Goal: Task Accomplishment & Management: Manage account settings

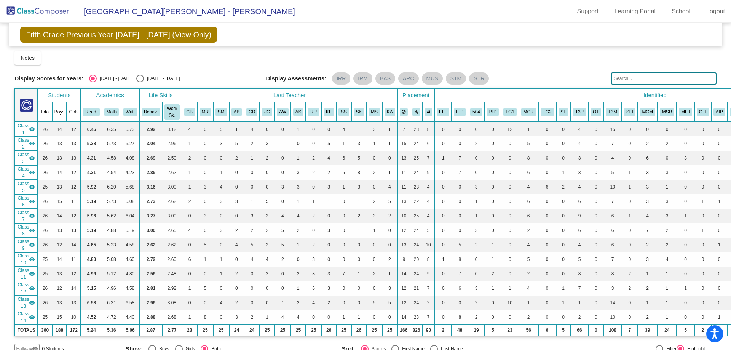
click at [51, 35] on span "Fifth Grade Previous Year [DATE] - [DATE] (View Only)" at bounding box center [118, 35] width 197 height 16
click at [100, 10] on span "[GEOGRAPHIC_DATA][PERSON_NAME] - [PERSON_NAME]" at bounding box center [185, 11] width 219 height 12
click at [23, 9] on img at bounding box center [38, 11] width 76 height 22
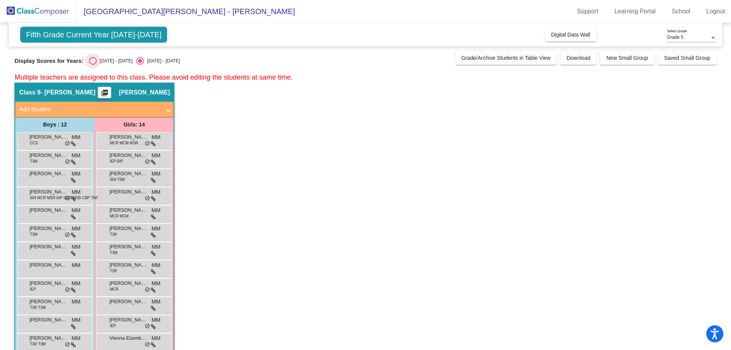
click at [91, 60] on div "Select an option" at bounding box center [93, 61] width 8 height 8
click at [93, 65] on input "[DATE] - [DATE]" at bounding box center [93, 65] width 0 height 0
radio input "true"
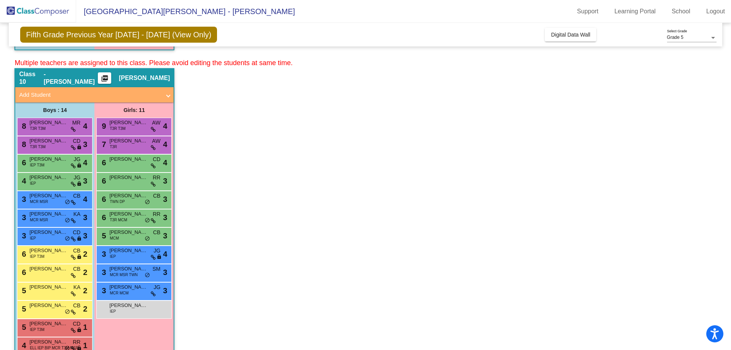
scroll to position [343, 0]
click at [104, 78] on mat-icon "picture_as_pdf" at bounding box center [104, 79] width 9 height 11
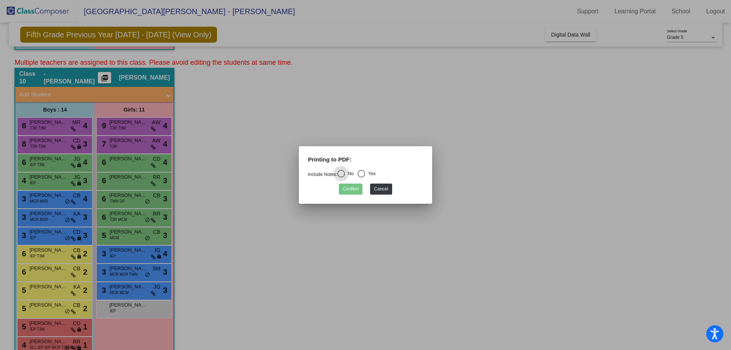
click at [364, 173] on div "Select an option" at bounding box center [362, 174] width 8 height 8
click at [361, 177] on input "Yes" at bounding box center [361, 177] width 0 height 0
radio input "true"
click at [353, 187] on button "Confirm" at bounding box center [351, 189] width 24 height 11
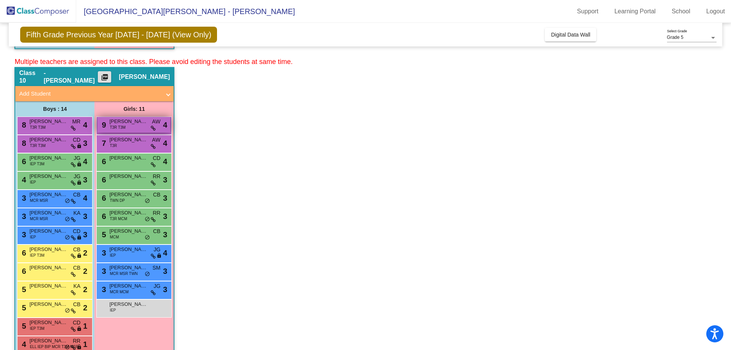
scroll to position [302, 0]
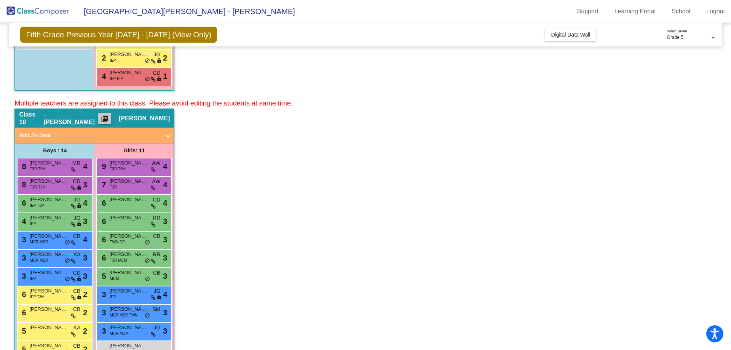
click at [103, 119] on mat-icon "picture_as_pdf" at bounding box center [104, 120] width 9 height 11
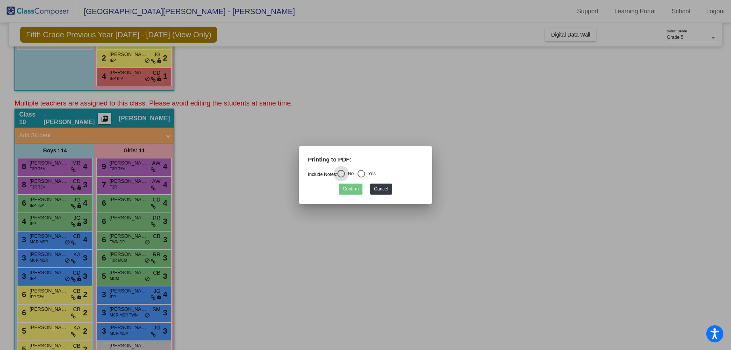
click at [370, 173] on div "Yes" at bounding box center [370, 173] width 11 height 7
click at [361, 177] on input "Yes" at bounding box center [361, 177] width 0 height 0
radio input "true"
click at [353, 192] on button "Confirm" at bounding box center [351, 189] width 24 height 11
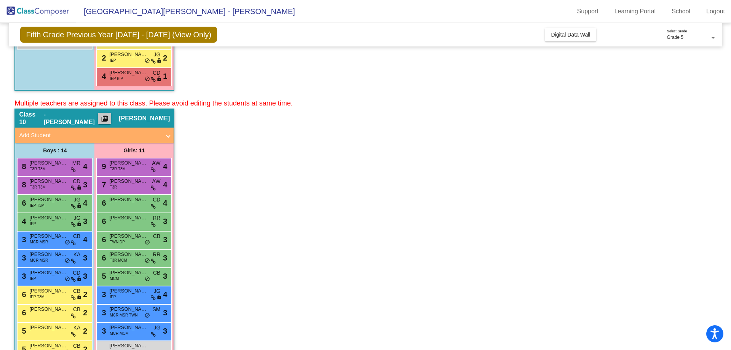
click at [109, 119] on mat-icon "picture_as_pdf" at bounding box center [104, 120] width 9 height 11
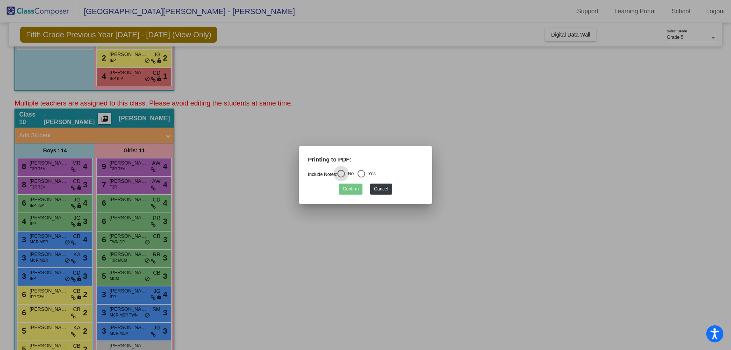
click at [372, 175] on div "Yes" at bounding box center [370, 173] width 11 height 7
click at [361, 177] on input "Yes" at bounding box center [361, 177] width 0 height 0
radio input "true"
click at [347, 188] on button "Confirm" at bounding box center [351, 189] width 24 height 11
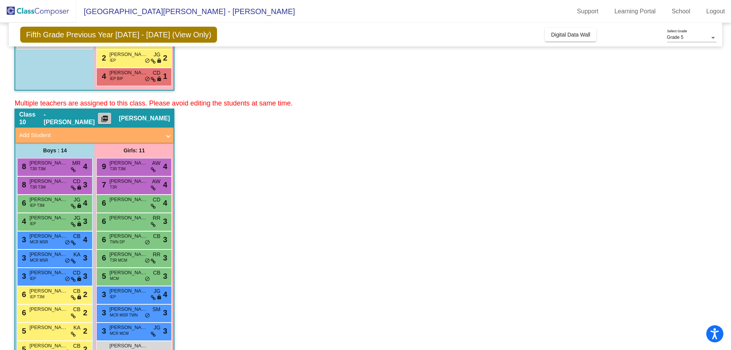
click at [105, 122] on mat-icon "picture_as_pdf" at bounding box center [104, 120] width 9 height 11
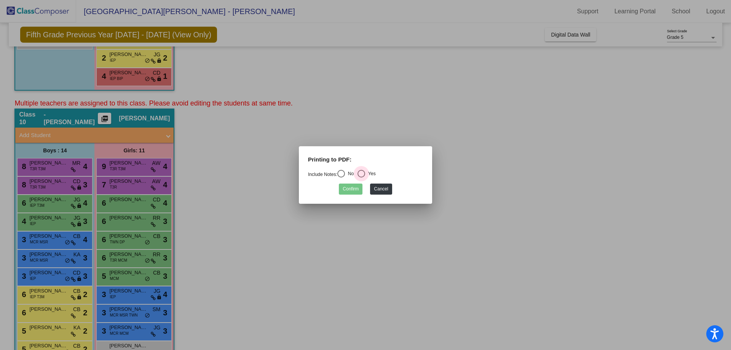
click at [369, 174] on div "Yes" at bounding box center [370, 173] width 11 height 7
click at [361, 177] on input "Yes" at bounding box center [361, 177] width 0 height 0
radio input "true"
click at [353, 187] on button "Confirm" at bounding box center [351, 189] width 24 height 11
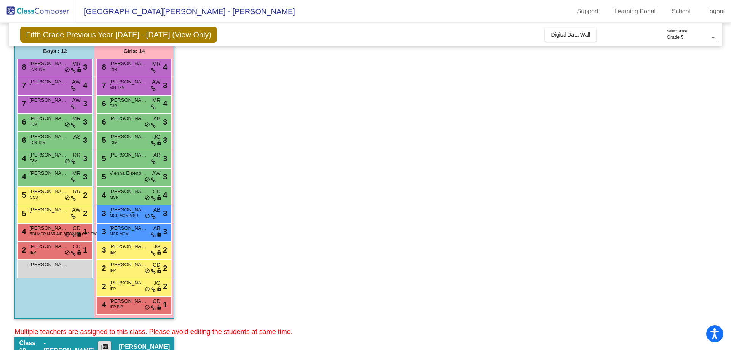
scroll to position [0, 0]
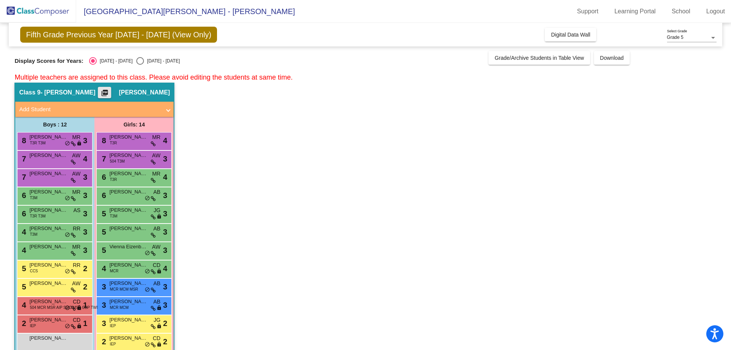
click at [104, 90] on mat-icon "picture_as_pdf" at bounding box center [104, 94] width 9 height 11
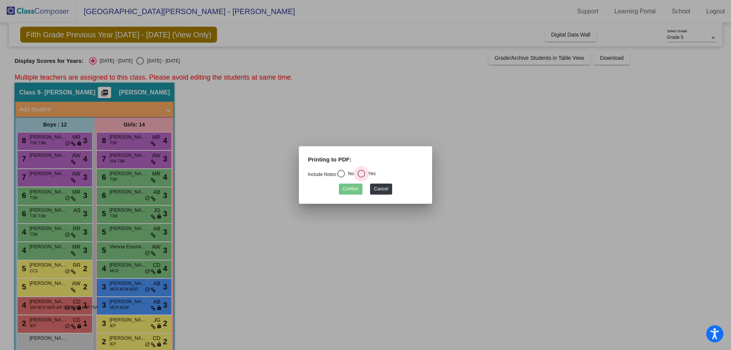
click at [370, 174] on div "Yes" at bounding box center [370, 173] width 11 height 7
click at [361, 177] on input "Yes" at bounding box center [361, 177] width 0 height 0
radio input "true"
click at [348, 191] on button "Confirm" at bounding box center [351, 189] width 24 height 11
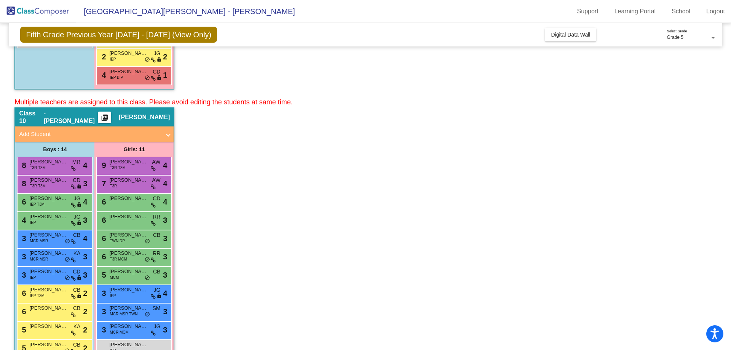
scroll to position [305, 0]
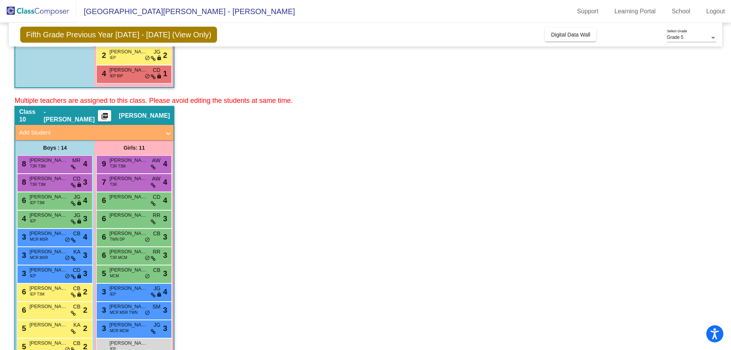
click at [53, 118] on span "- [PERSON_NAME]" at bounding box center [71, 115] width 54 height 15
click at [48, 160] on span "[PERSON_NAME]" at bounding box center [48, 161] width 38 height 8
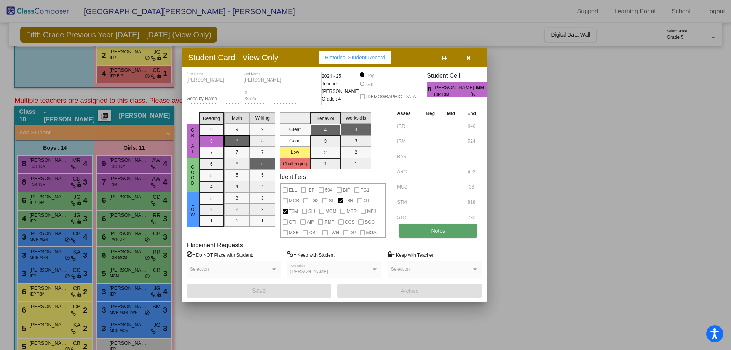
click at [433, 232] on span "Notes" at bounding box center [438, 231] width 14 height 6
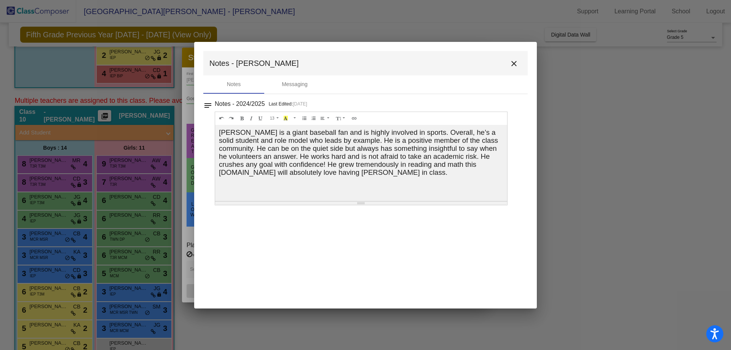
click at [514, 61] on mat-icon "close" at bounding box center [514, 63] width 9 height 9
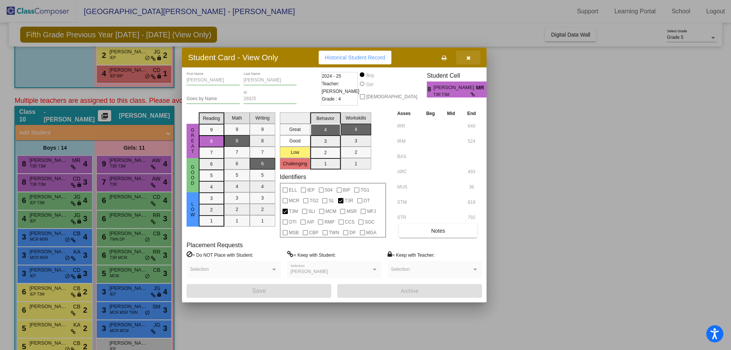
click at [470, 62] on button "button" at bounding box center [468, 58] width 24 height 14
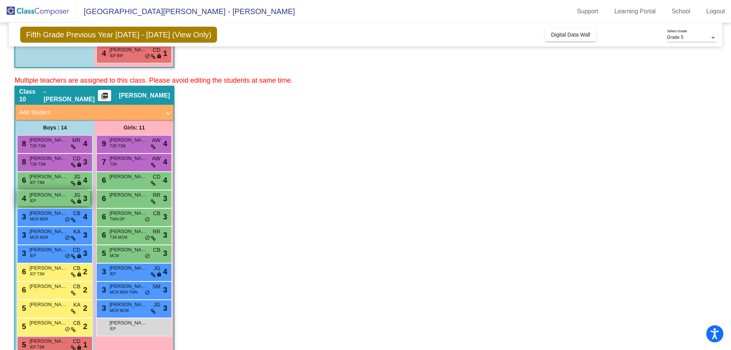
scroll to position [343, 0]
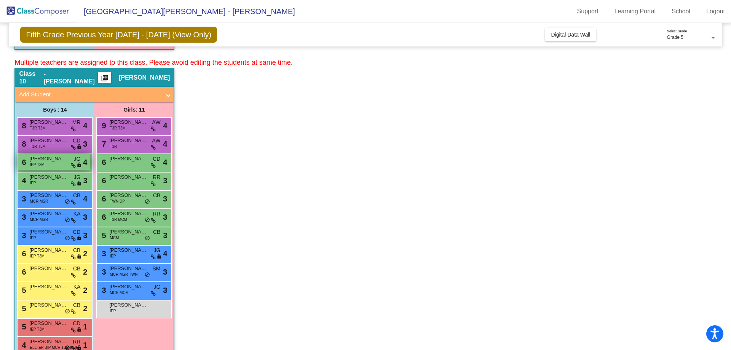
click at [51, 164] on div "6 Benjamin Pankratz IEP T3M JG lock do_not_disturb_alt 4" at bounding box center [54, 162] width 73 height 16
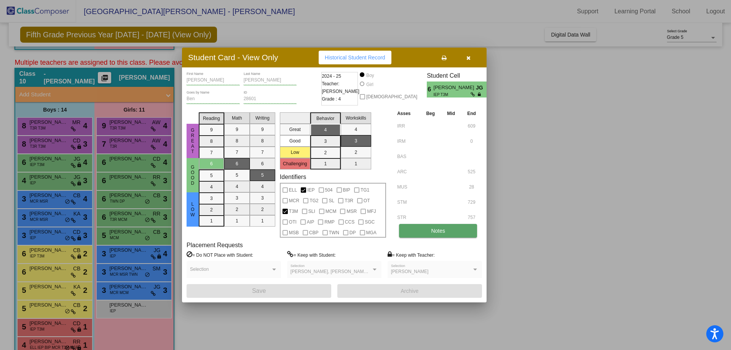
click at [434, 227] on button "Notes" at bounding box center [438, 231] width 78 height 14
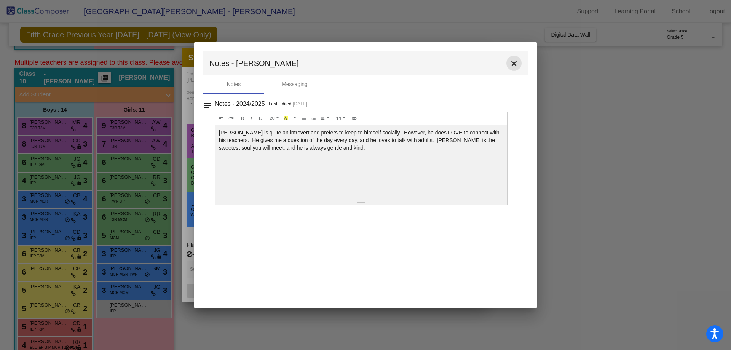
click at [518, 60] on mat-icon "close" at bounding box center [514, 63] width 9 height 9
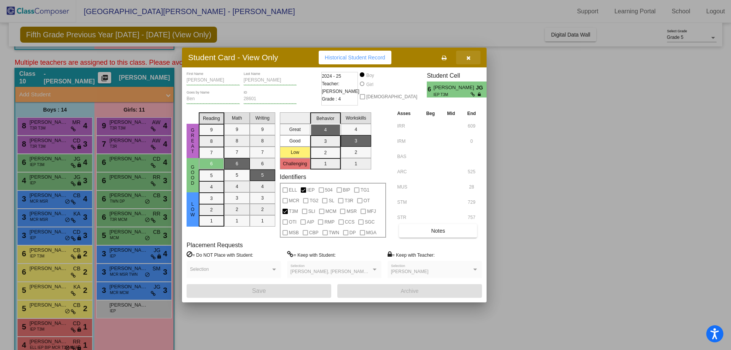
click at [466, 59] on button "button" at bounding box center [468, 58] width 24 height 14
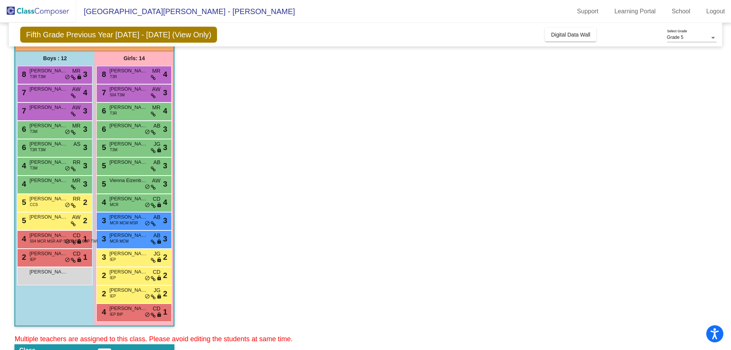
scroll to position [0, 0]
